Goal: Task Accomplishment & Management: Use online tool/utility

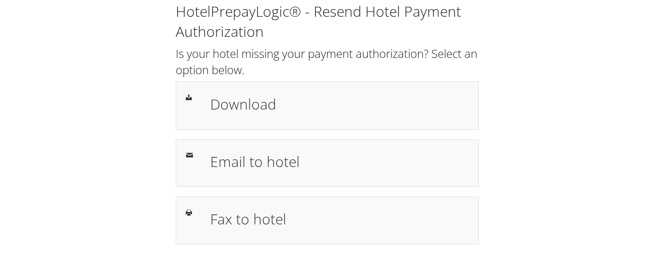
click at [35, 126] on div "HotelPrepayLogic® - Resend Hotel Payment Authorization Is your hotel missing yo…" at bounding box center [327, 127] width 635 height 254
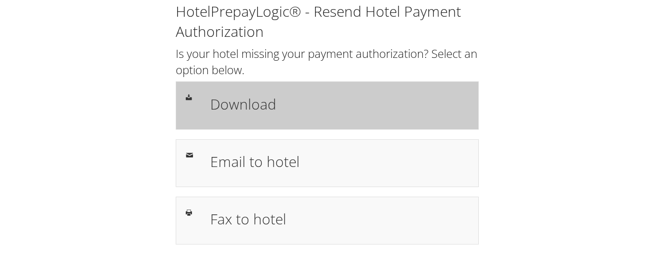
click at [240, 105] on h1 "Download" at bounding box center [339, 104] width 258 height 22
click at [240, 109] on h1 "Download" at bounding box center [339, 104] width 258 height 22
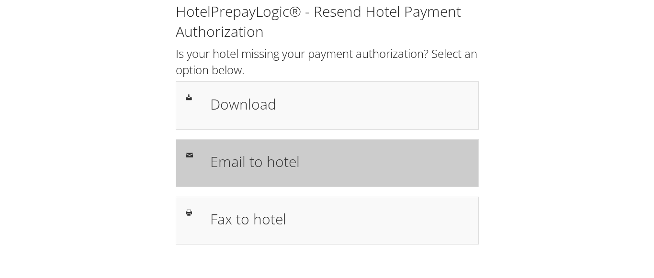
click at [279, 160] on h1 "Email to hotel" at bounding box center [339, 162] width 258 height 22
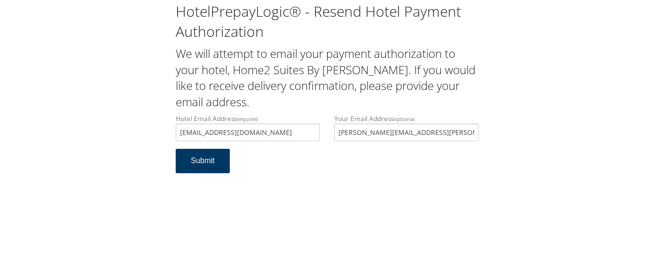
type input "home2suitestroy@gmail.com"
click at [203, 158] on button "Submit" at bounding box center [203, 161] width 55 height 24
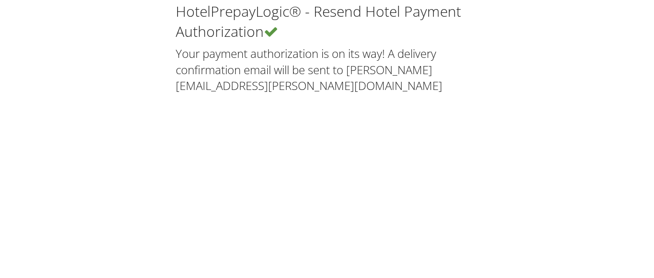
click at [373, 131] on div "HotelPrepayLogic® - Resend Hotel Payment Authorization Your payment authorizati…" at bounding box center [327, 139] width 654 height 278
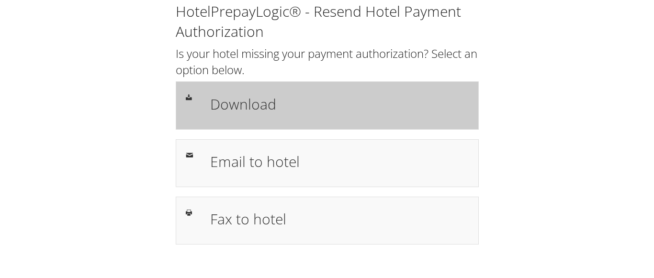
click at [245, 106] on h1 "Download" at bounding box center [339, 104] width 258 height 22
